Goal: Transaction & Acquisition: Purchase product/service

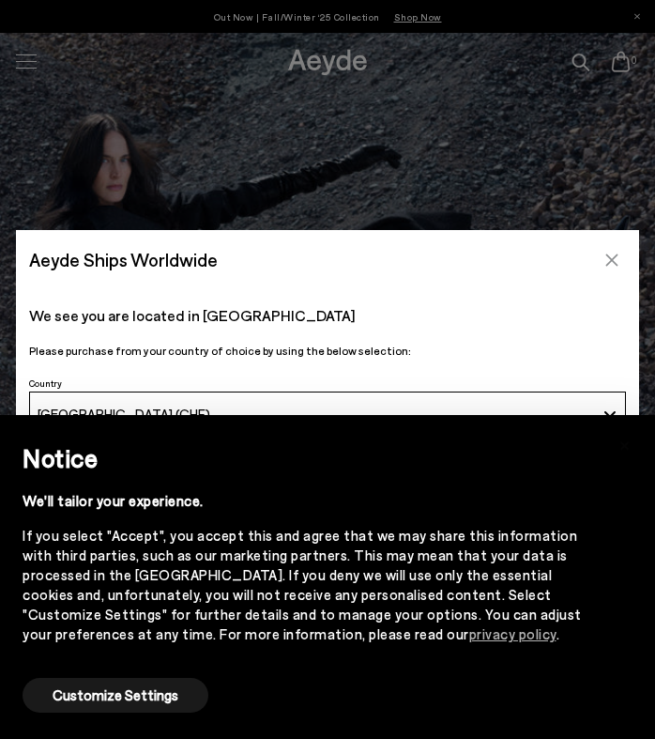
click at [612, 264] on icon "Close" at bounding box center [611, 259] width 15 height 15
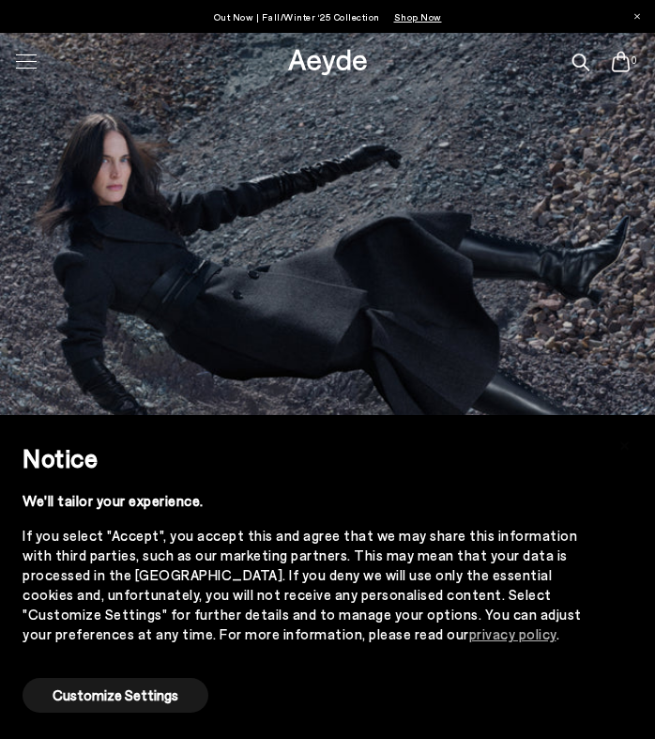
click at [30, 64] on div at bounding box center [26, 61] width 39 height 33
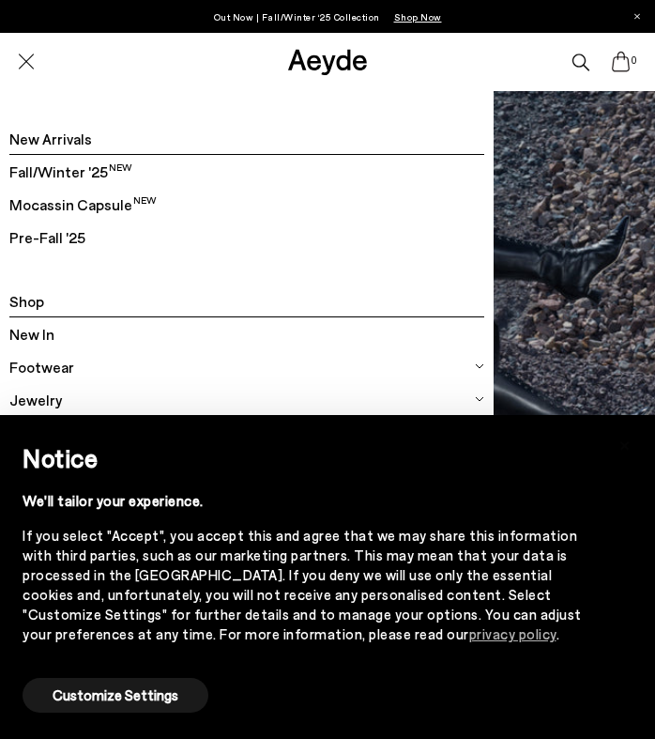
click at [49, 370] on span "Footwear" at bounding box center [41, 367] width 65 height 24
click at [65, 401] on span "All Footwear" at bounding box center [254, 399] width 459 height 33
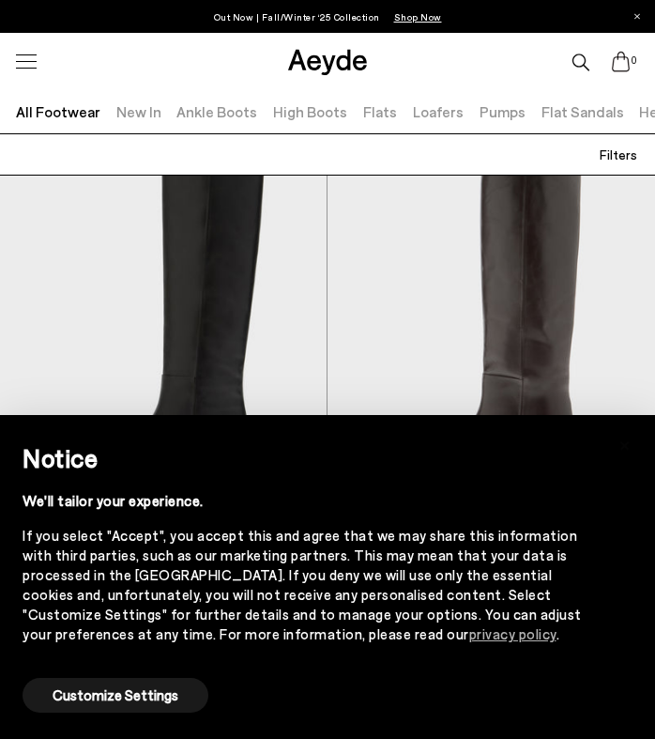
scroll to position [53, 0]
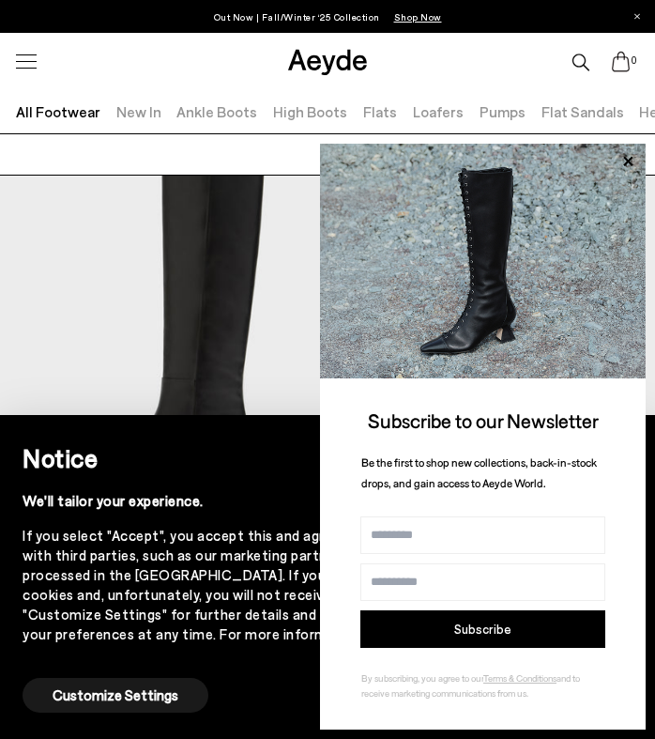
click at [207, 450] on h2 "Notice" at bounding box center [313, 458] width 580 height 36
click at [619, 162] on icon at bounding box center [628, 161] width 24 height 24
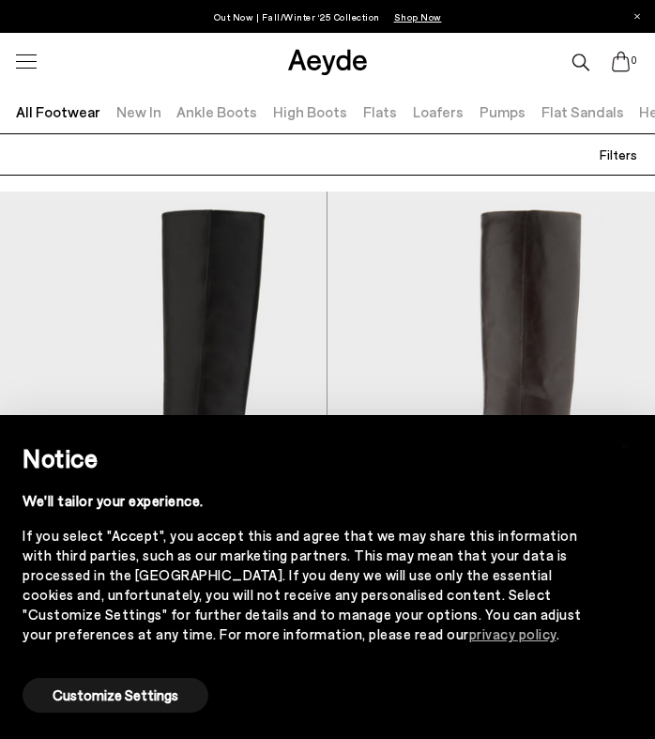
scroll to position [0, 0]
click at [125, 689] on button "Customize Settings" at bounding box center [116, 695] width 186 height 35
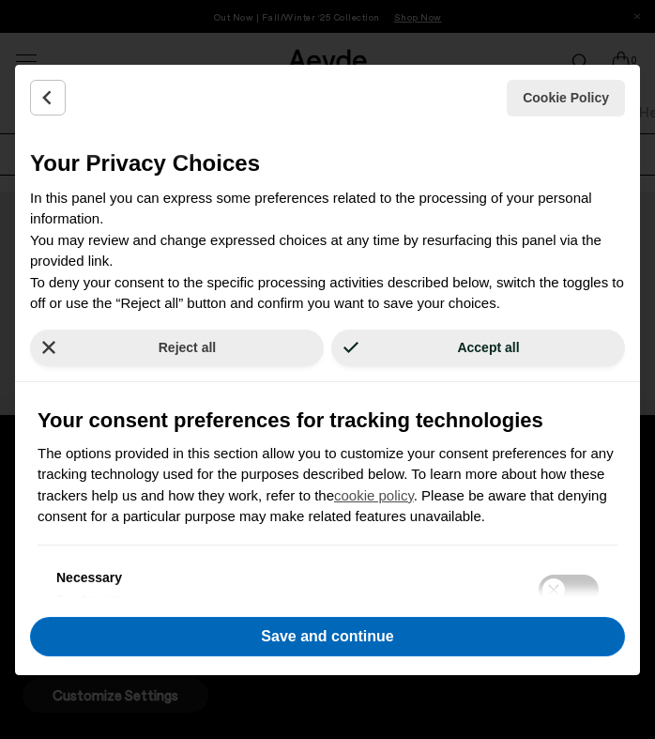
click at [206, 631] on button "Save and continue" at bounding box center [327, 636] width 595 height 39
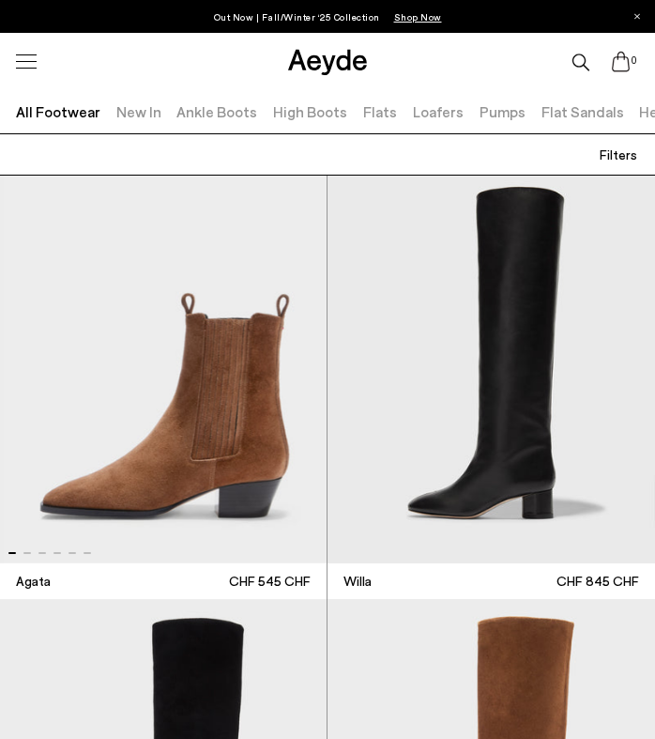
scroll to position [1310, 0]
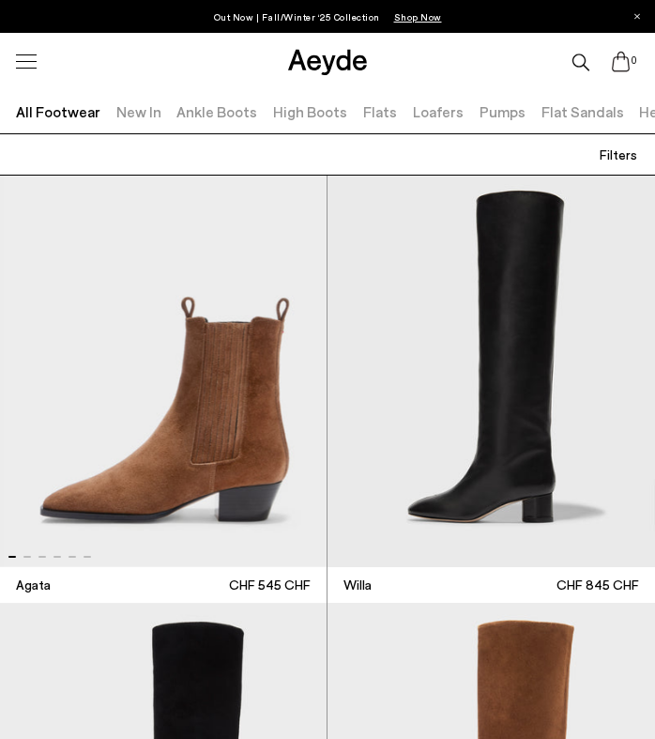
click at [224, 114] on link "Ankle Boots" at bounding box center [216, 111] width 81 height 18
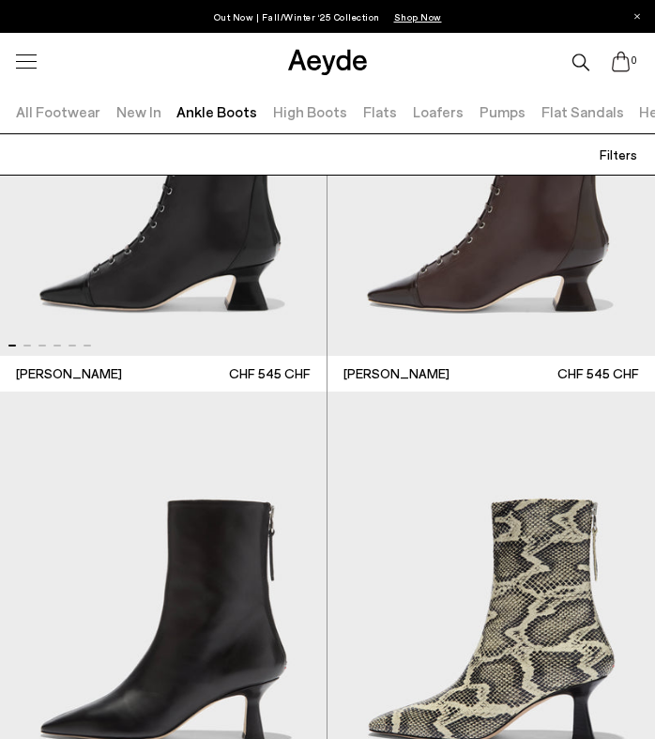
scroll to position [233, 0]
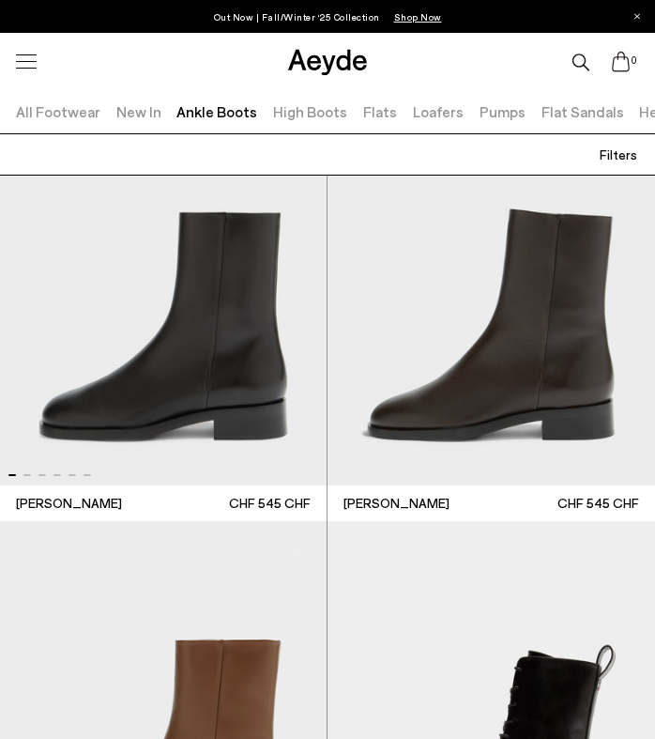
scroll to position [11719, 0]
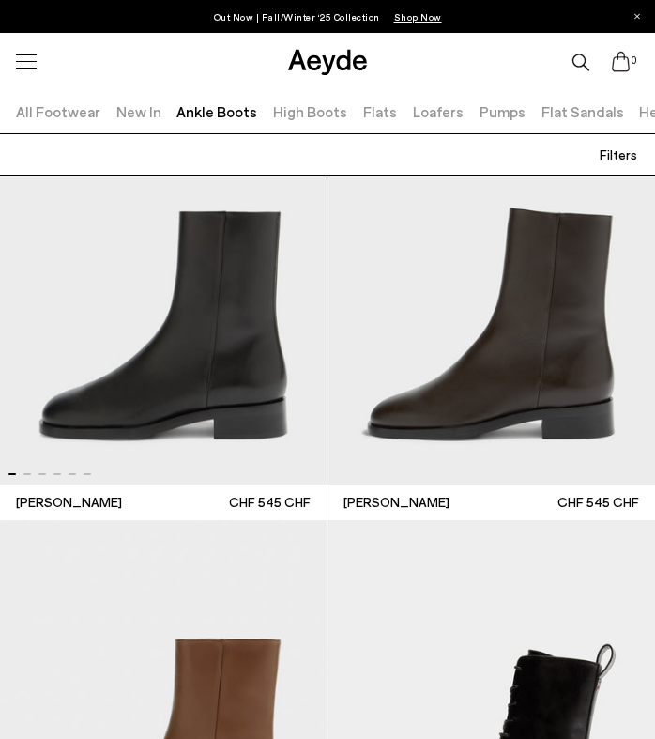
click at [212, 340] on img "1 / 6" at bounding box center [163, 286] width 327 height 394
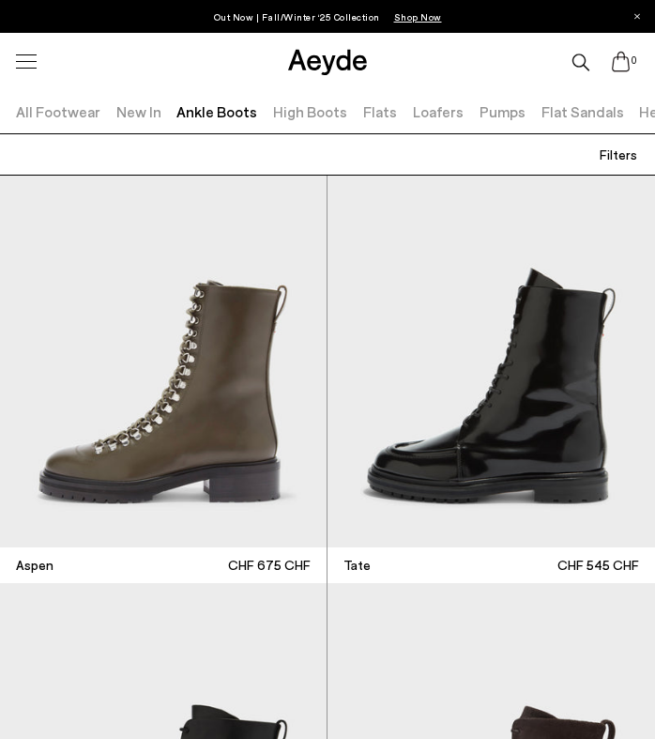
scroll to position [13810, 0]
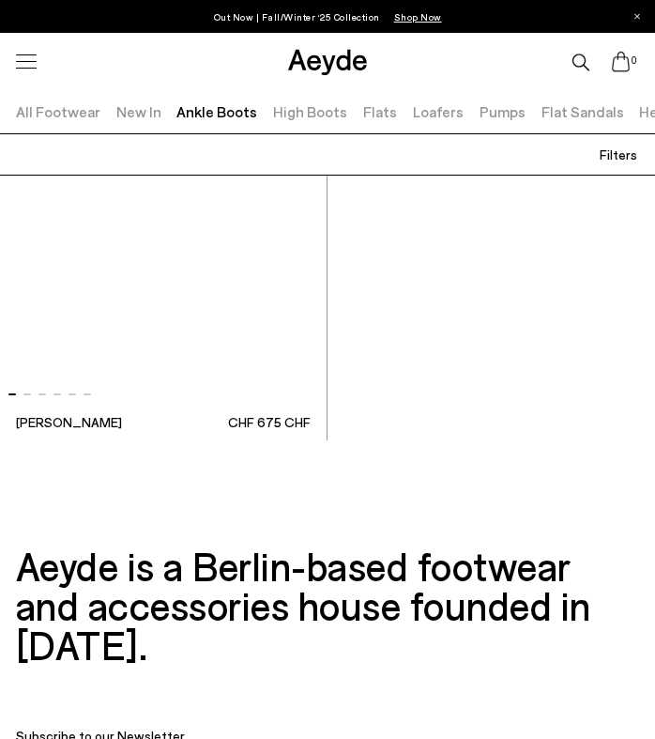
scroll to position [18254, 0]
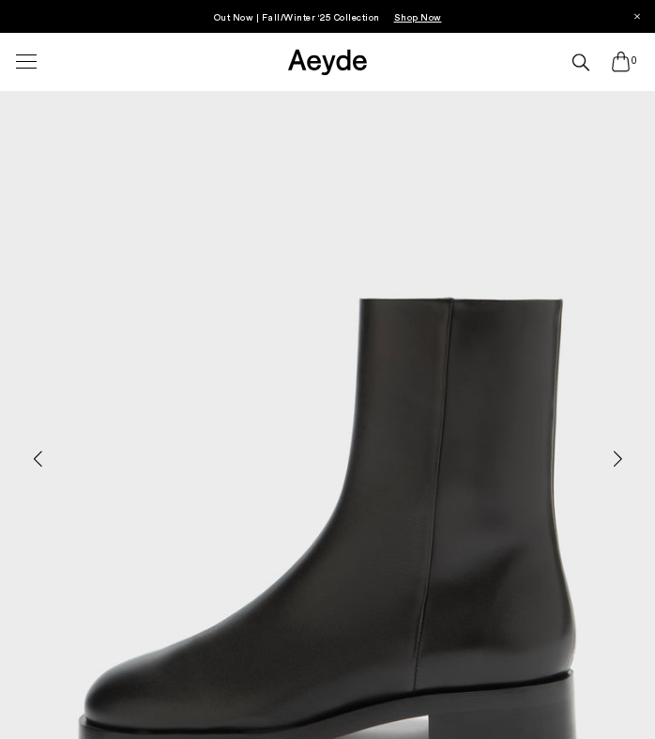
scroll to position [193, 0]
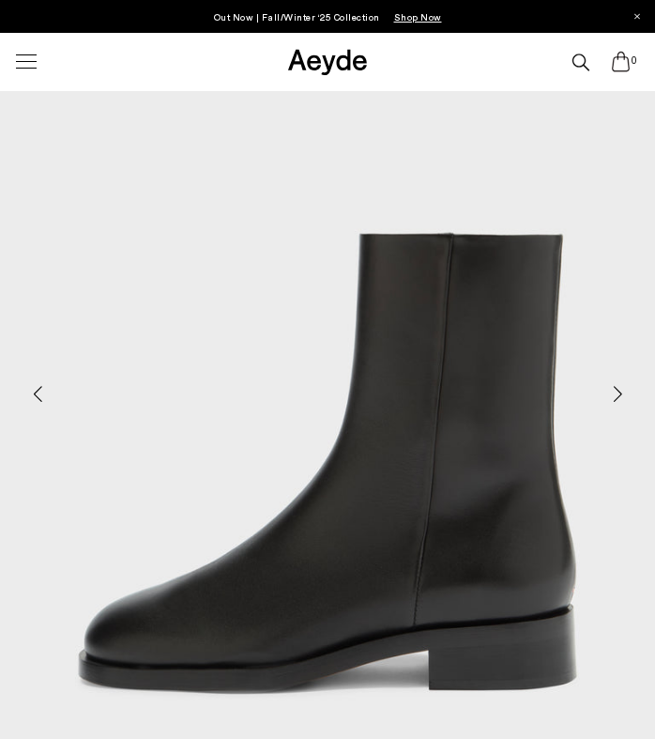
click at [620, 393] on div "Next slide" at bounding box center [617, 393] width 56 height 56
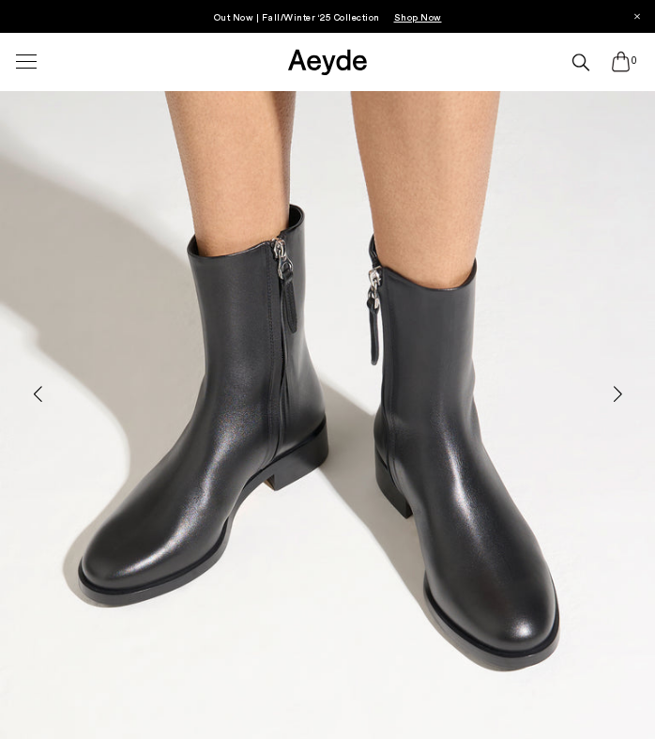
click at [620, 393] on div "Next slide" at bounding box center [617, 393] width 56 height 56
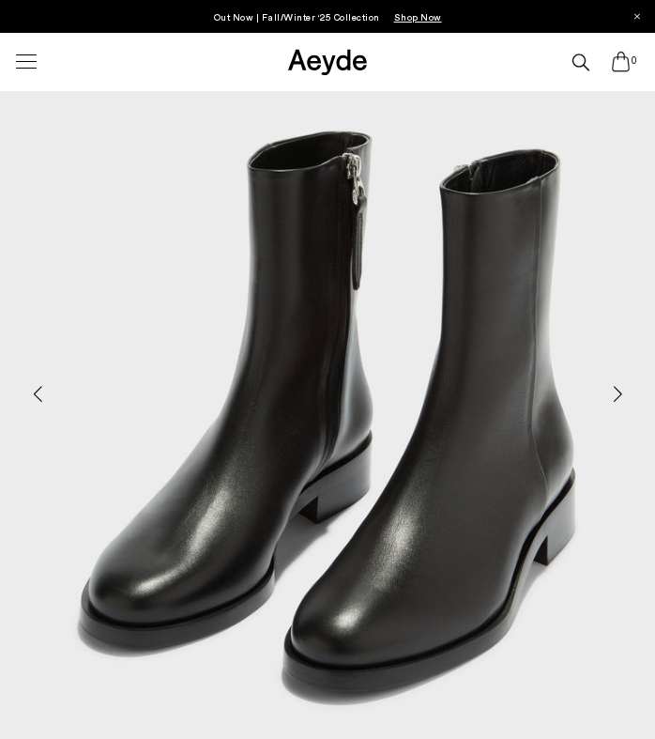
click at [620, 393] on div "Next slide" at bounding box center [617, 393] width 56 height 56
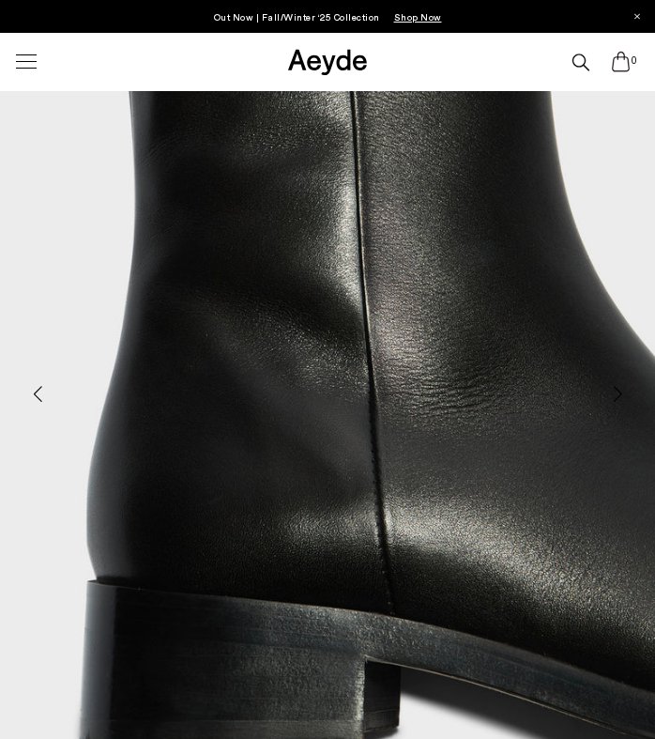
click at [620, 393] on div "Next slide" at bounding box center [617, 393] width 56 height 56
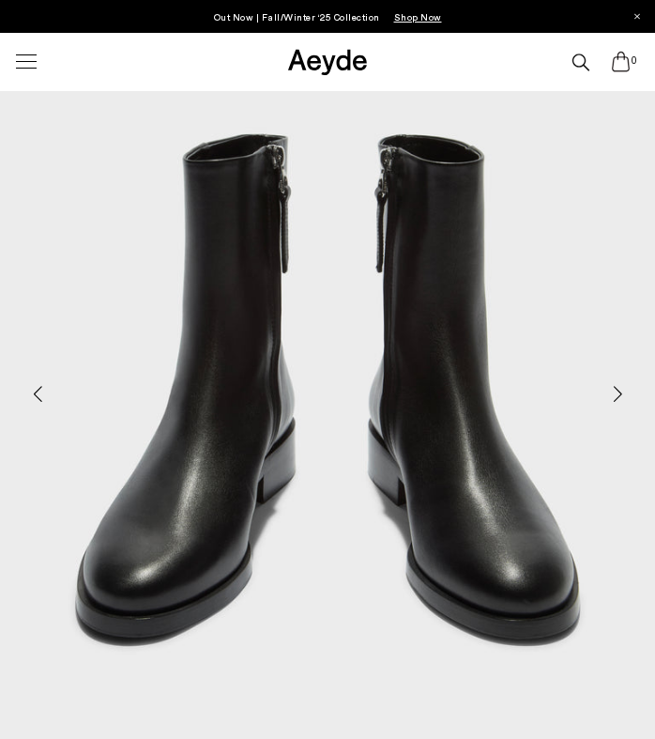
click at [620, 393] on div "Next slide" at bounding box center [617, 393] width 56 height 56
